Goal: Transaction & Acquisition: Obtain resource

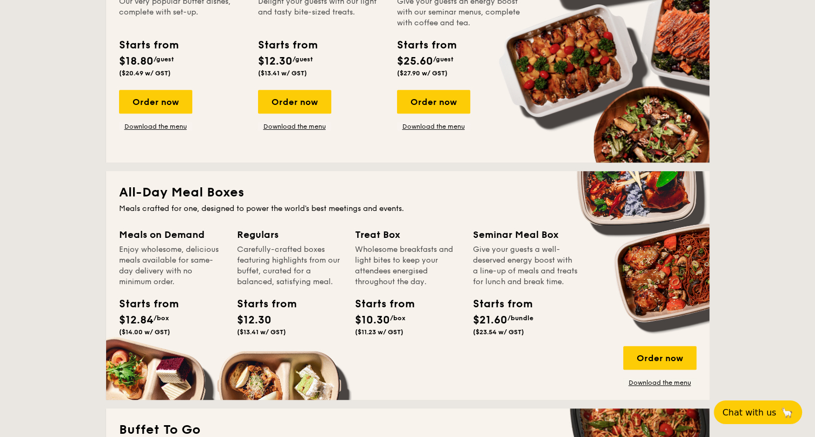
scroll to position [634, 0]
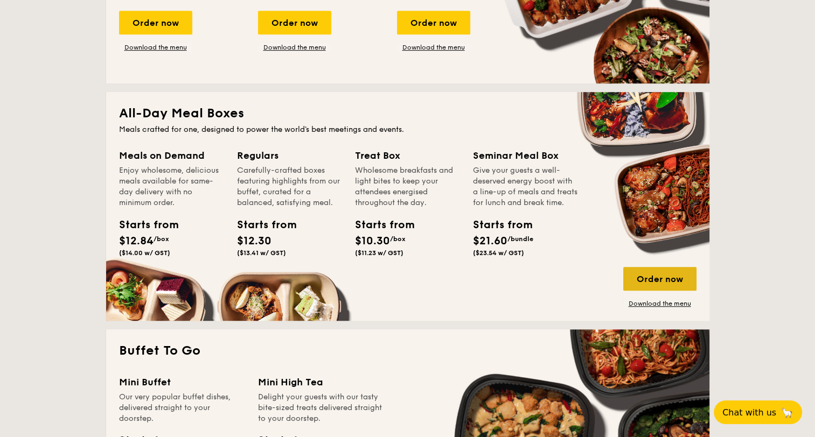
click at [670, 275] on div "Order now" at bounding box center [659, 279] width 73 height 24
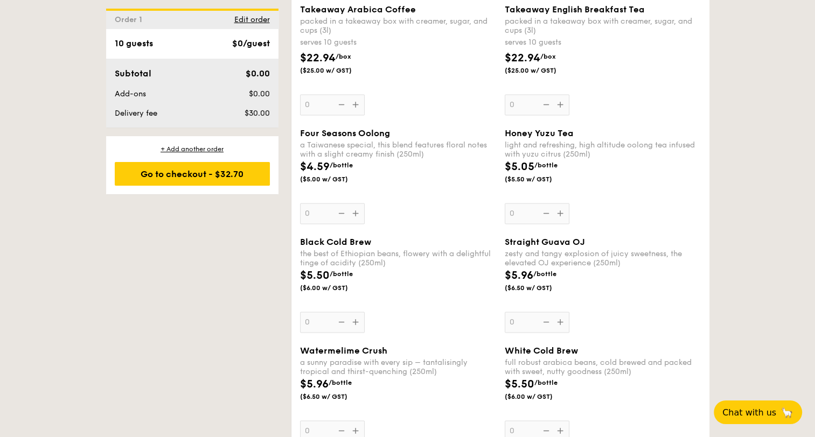
scroll to position [1483, 0]
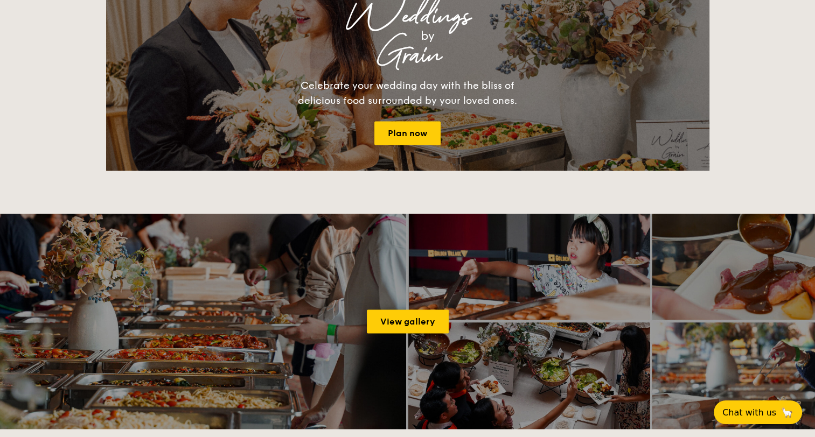
scroll to position [1811, 0]
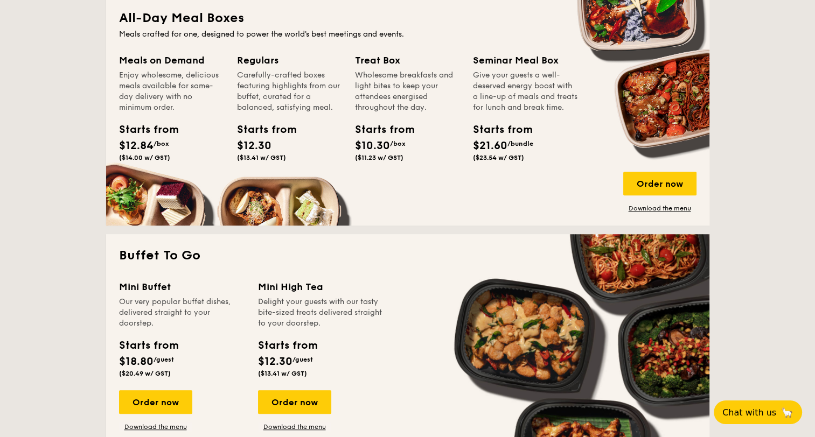
scroll to position [689, 0]
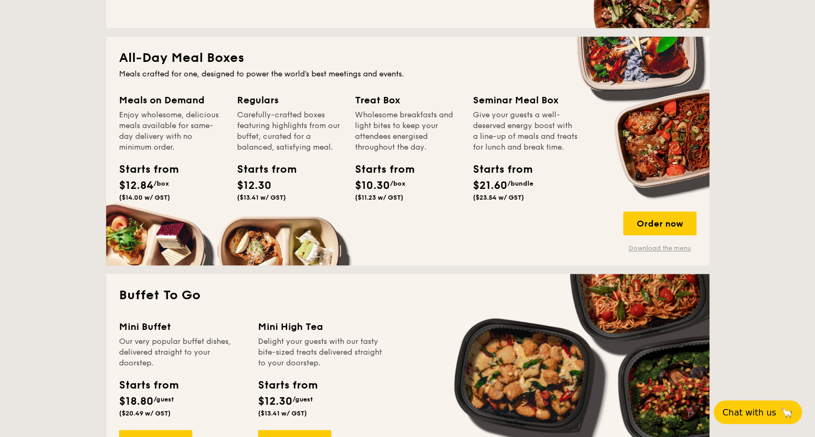
click at [658, 249] on link "Download the menu" at bounding box center [659, 248] width 73 height 9
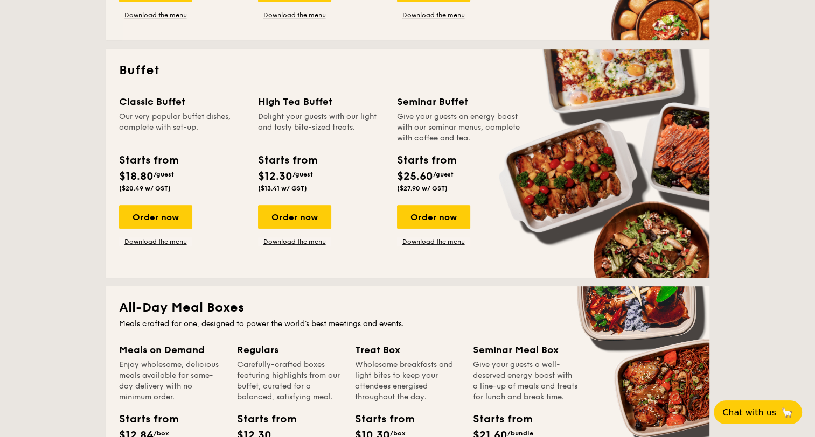
scroll to position [0, 0]
